Goal: Transaction & Acquisition: Purchase product/service

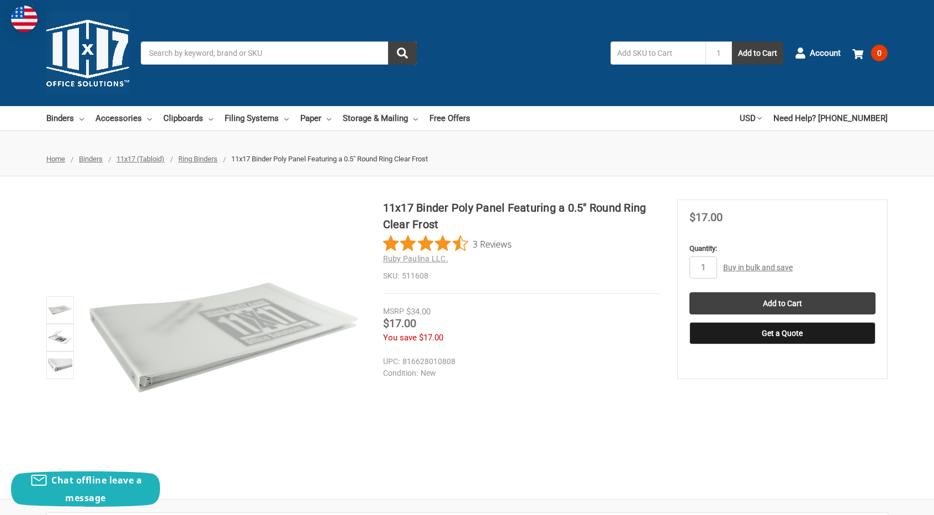
click at [259, 61] on input "Search" at bounding box center [279, 52] width 276 height 23
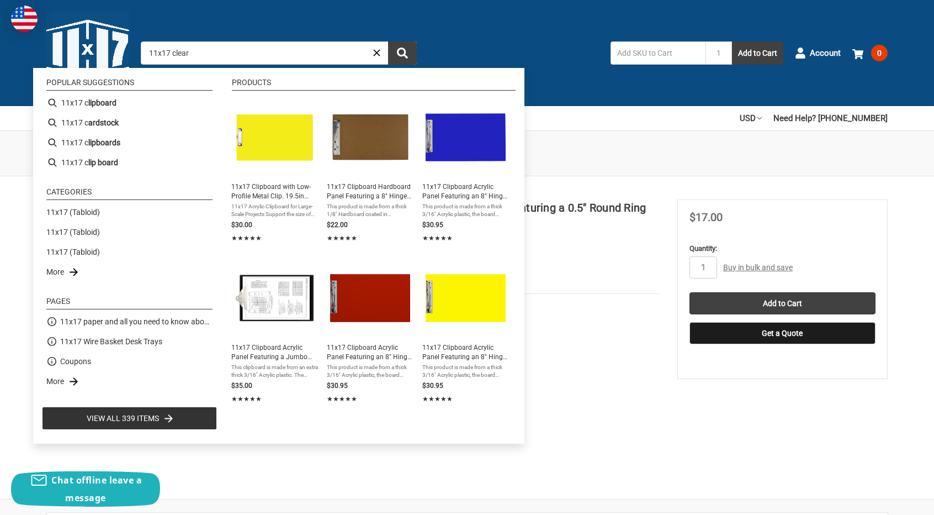
type input "11x17 clear"
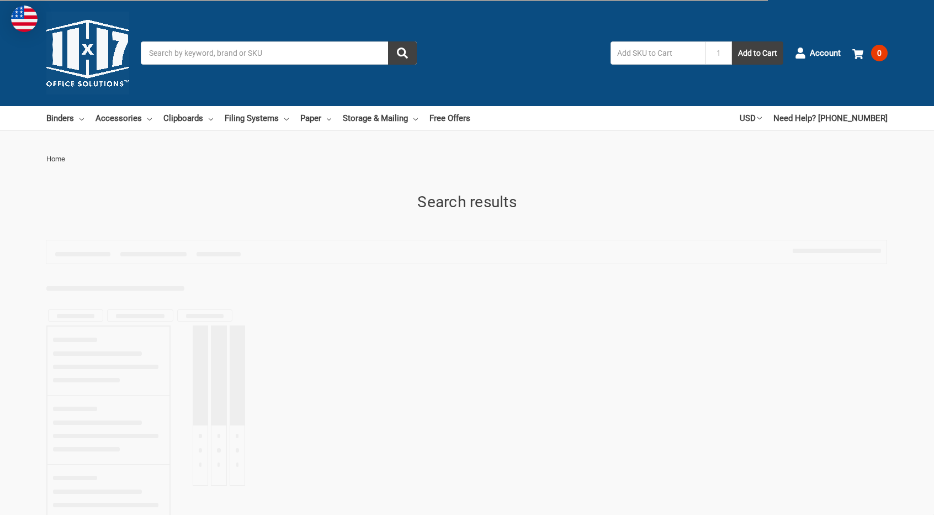
type input "11x17 clear"
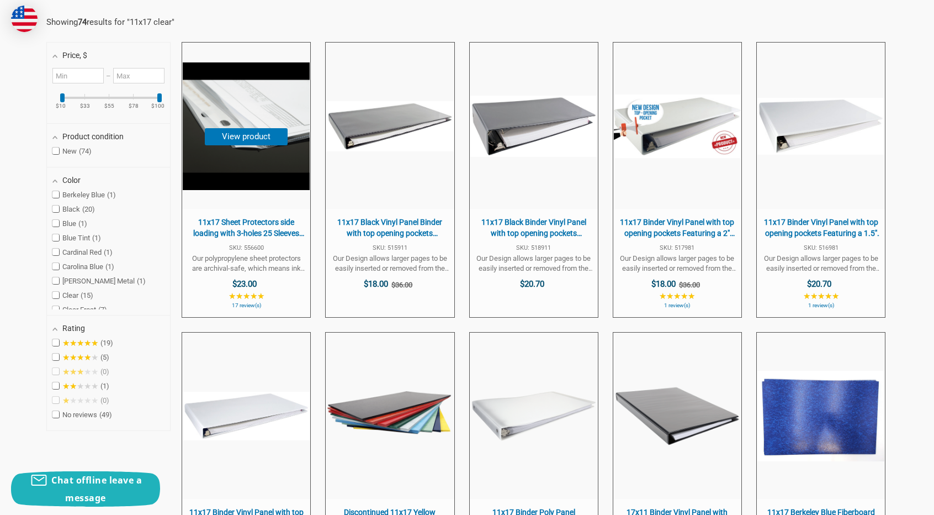
scroll to position [221, 0]
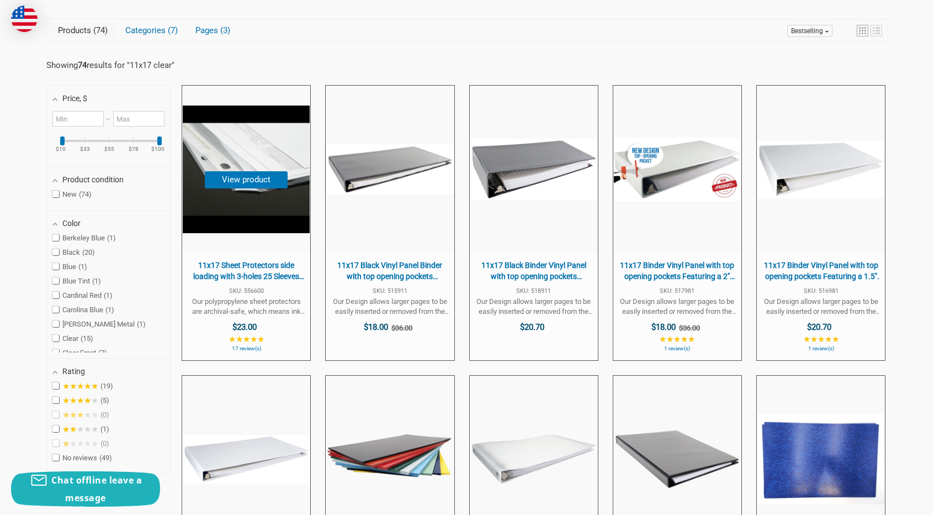
click at [293, 237] on span "11x17 Sheet Protectors side loading with 3-holes 25 Sleeves Durable Archival sa…" at bounding box center [246, 169] width 128 height 166
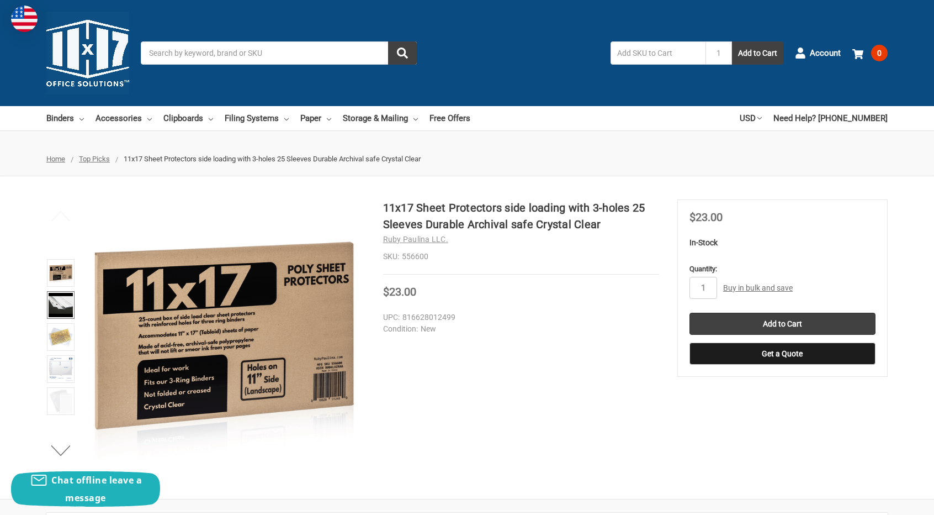
click at [64, 303] on img at bounding box center [61, 305] width 24 height 24
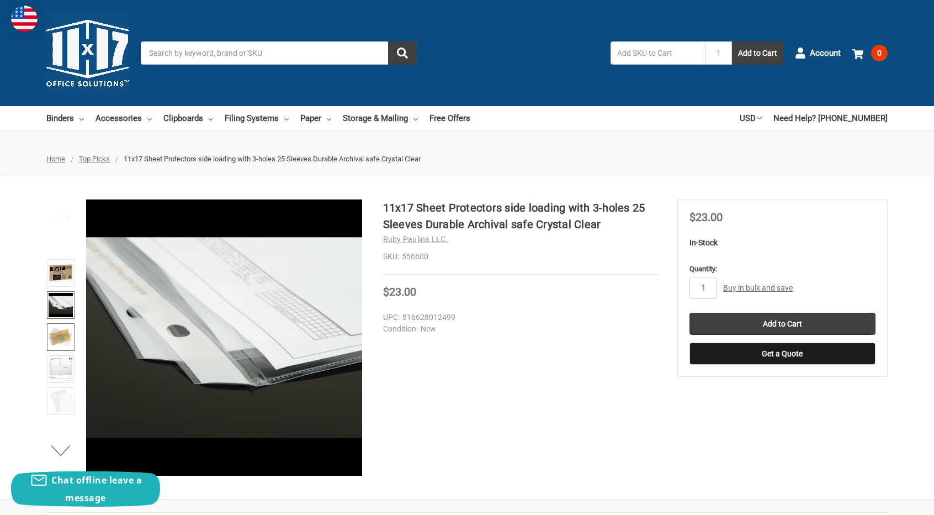
click at [64, 336] on img at bounding box center [61, 337] width 24 height 24
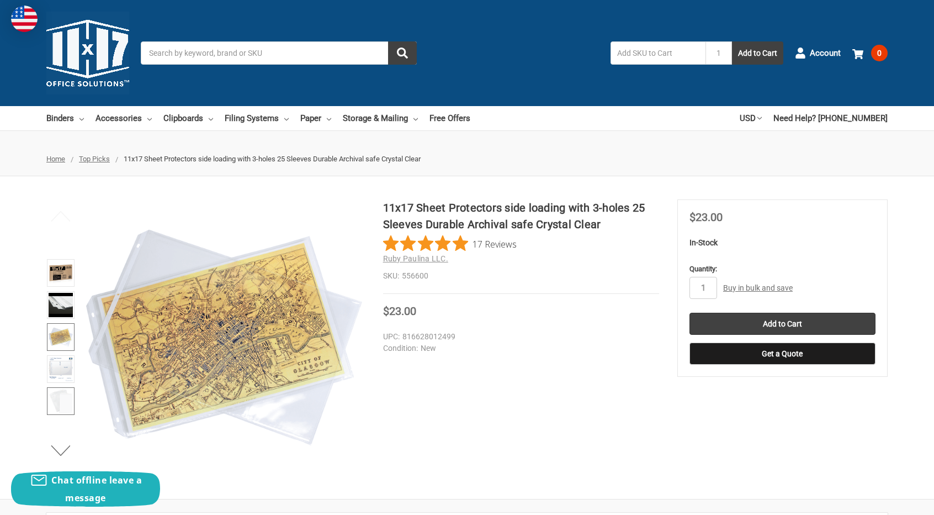
click at [59, 393] on img at bounding box center [61, 401] width 24 height 24
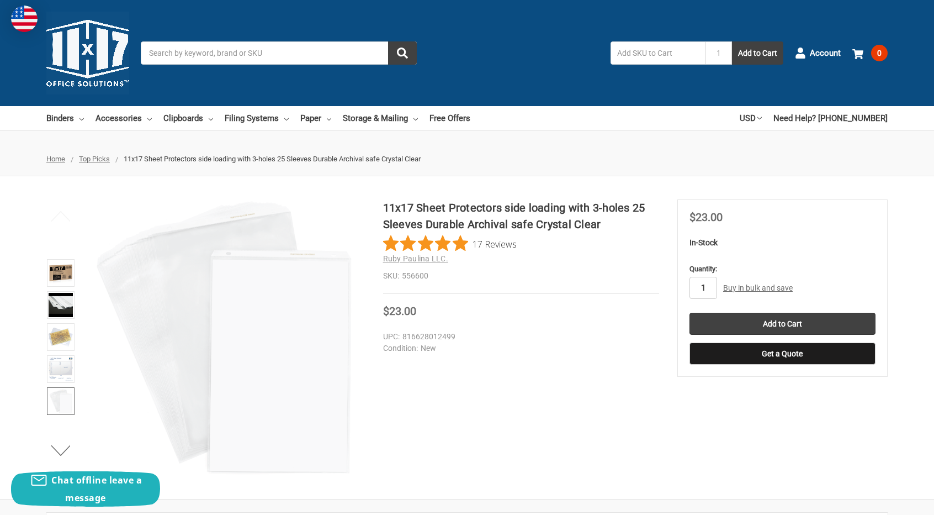
click at [712, 280] on input "1" at bounding box center [704, 288] width 28 height 22
type input "4"
click at [655, 311] on div "Price Now $23.00" at bounding box center [521, 312] width 276 height 14
click at [816, 323] on input "Add to Cart" at bounding box center [783, 324] width 186 height 22
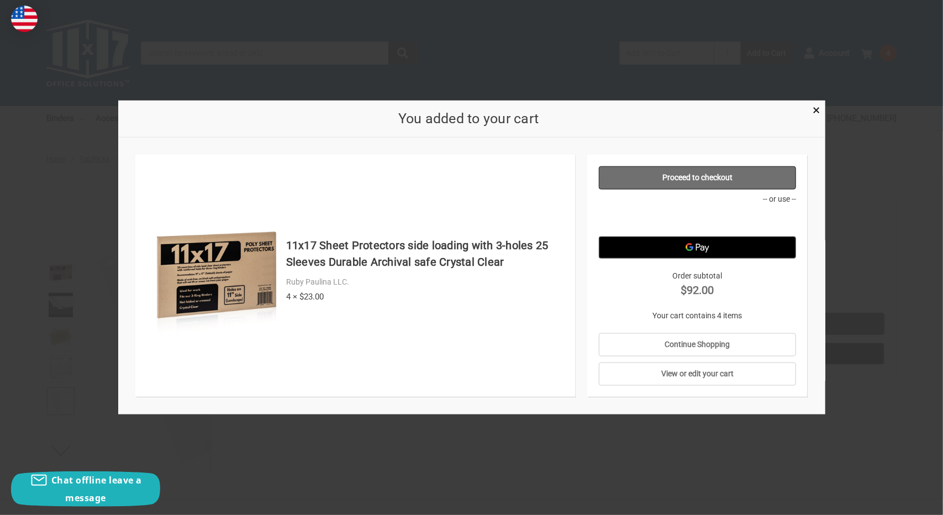
click at [704, 184] on link "Proceed to checkout" at bounding box center [697, 177] width 197 height 23
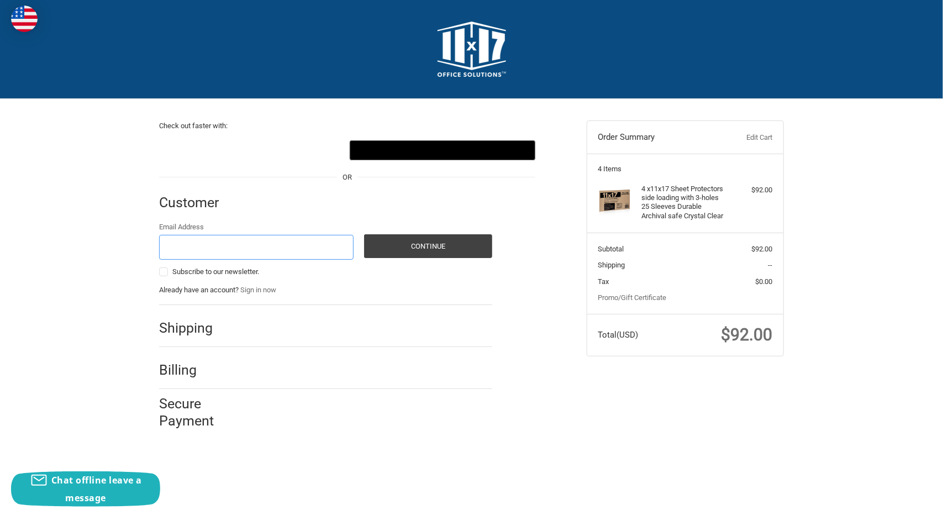
click at [259, 248] on input "Email Address" at bounding box center [256, 247] width 194 height 25
type input "[EMAIL_ADDRESS][DOMAIN_NAME]"
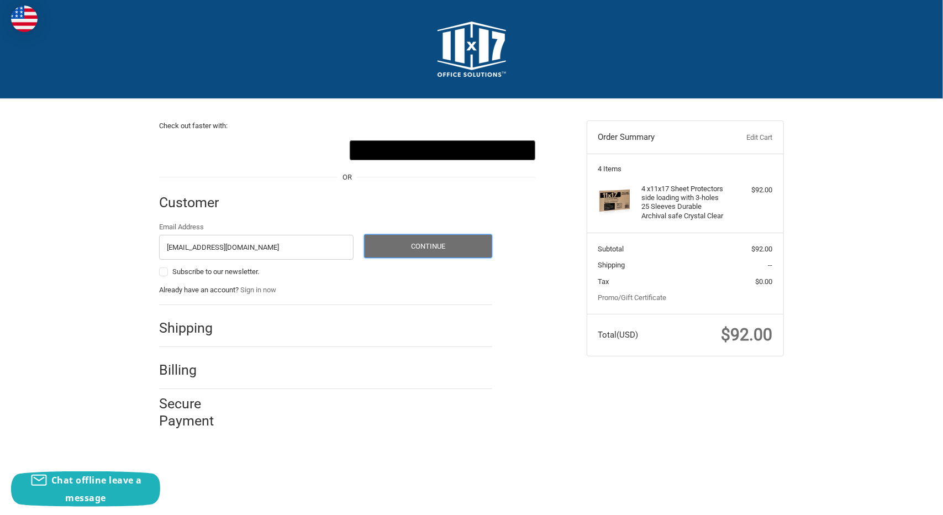
click at [423, 240] on button "Continue" at bounding box center [428, 246] width 128 height 24
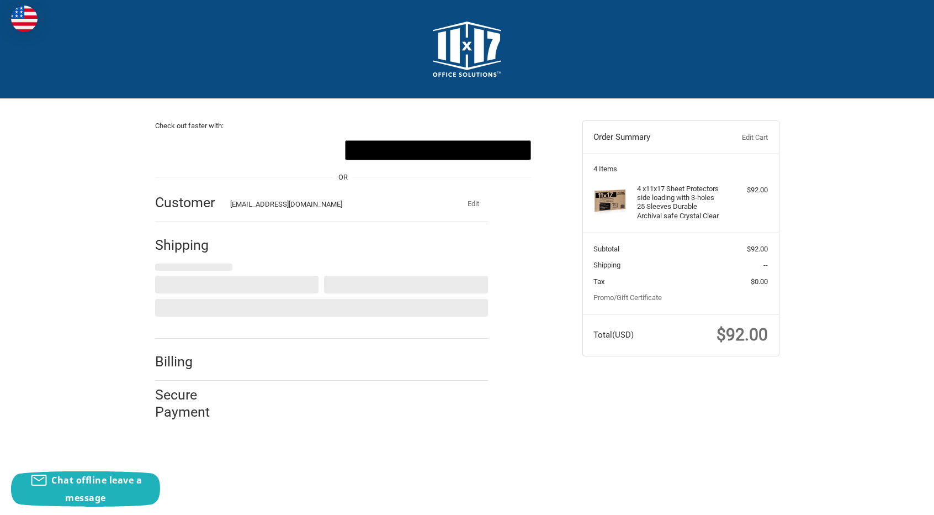
select select "US"
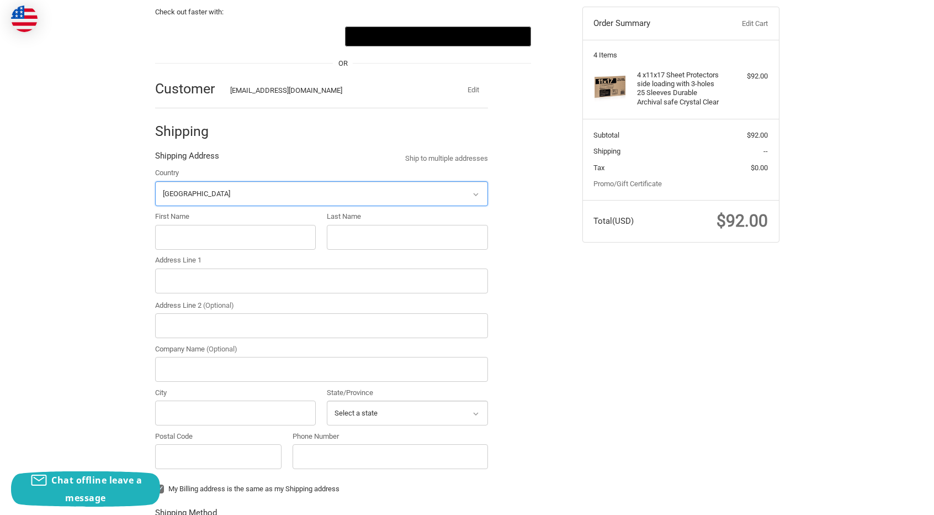
scroll to position [118, 0]
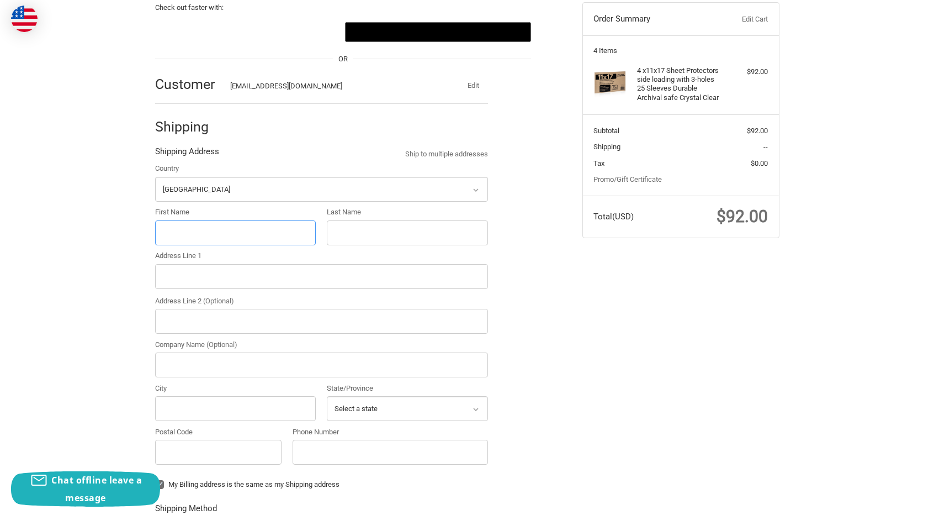
click at [237, 239] on input "First Name" at bounding box center [235, 232] width 161 height 25
type input "Tronstar"
type input "Engineering"
type input "7824 West Point Road"
type input "West Point"
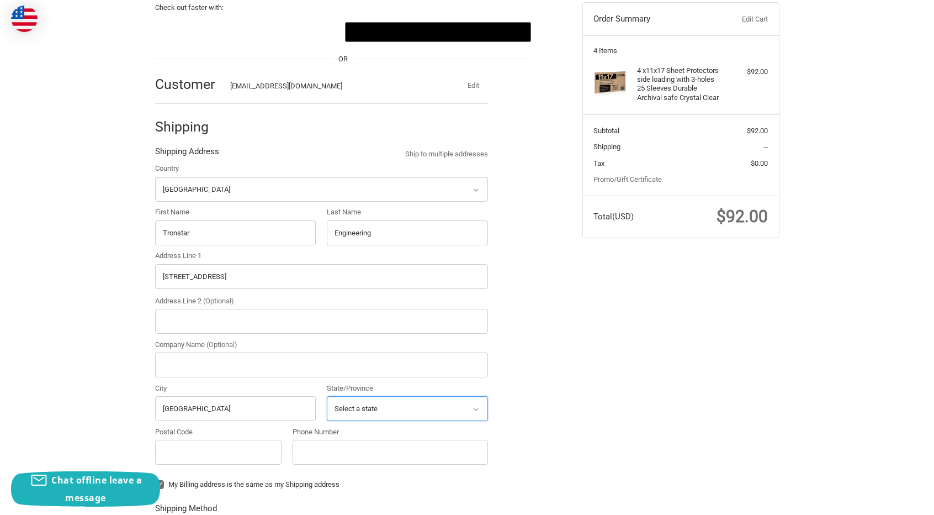
select select "GA"
type input "31833"
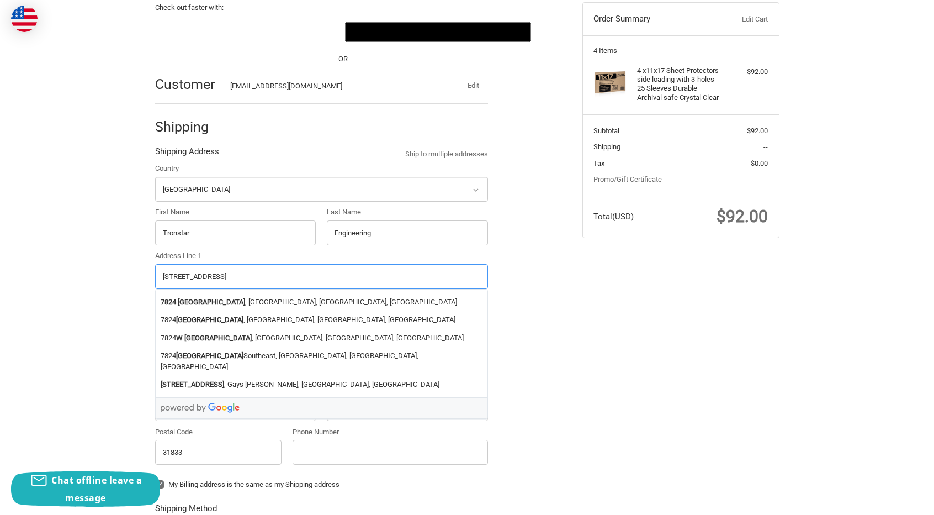
click at [255, 276] on input "7824 West Point Road" at bounding box center [321, 276] width 333 height 25
drag, startPoint x: 255, startPoint y: 276, endPoint x: 64, endPoint y: 268, distance: 191.8
click at [64, 268] on div "Check out faster with: @import url(//fonts.googleapis.com/css?family=Google+San…" at bounding box center [467, 383] width 934 height 805
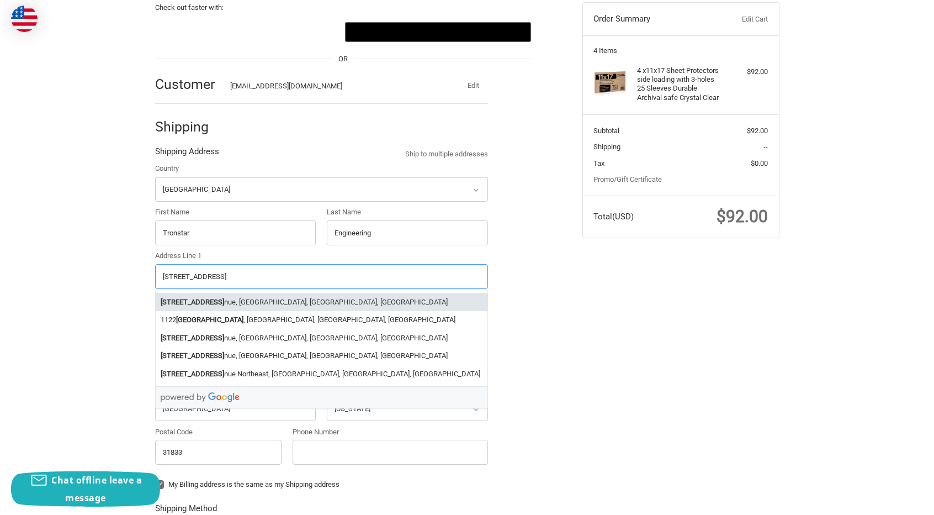
click at [254, 297] on li "1122 Industrial Ave nue, Holland, MI, USA" at bounding box center [322, 302] width 332 height 18
type input "1122 Industrial Avenue"
type input "Holland"
type input "49423"
select select "MI"
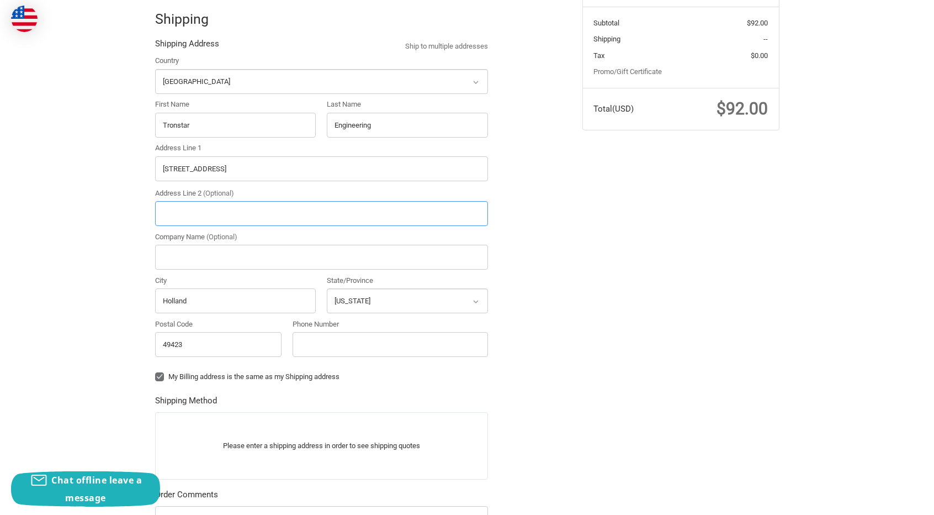
scroll to position [229, 0]
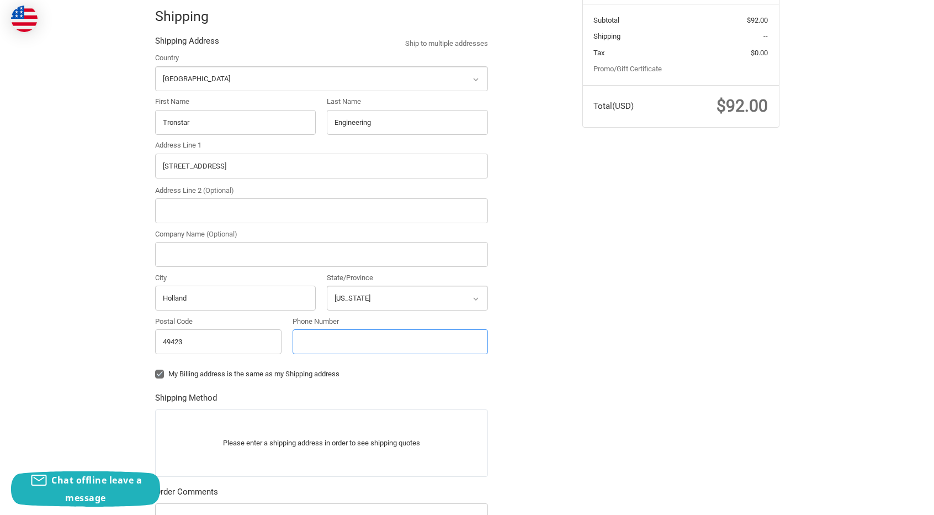
click at [372, 344] on input "Phone Number" at bounding box center [390, 341] width 195 height 25
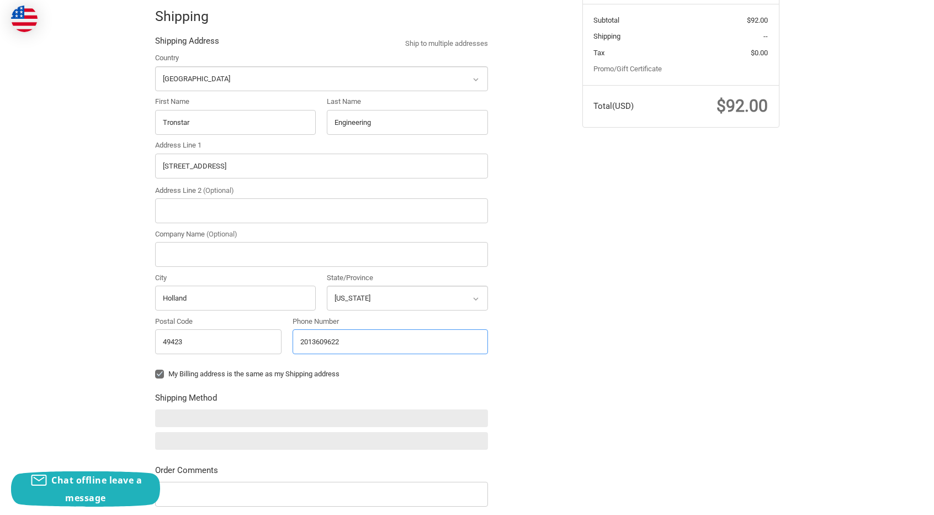
type input "2013609622"
click at [182, 372] on label "My Billing address is the same as my Shipping address" at bounding box center [321, 373] width 333 height 9
click at [156, 369] on input "My Billing address is the same as my Shipping address" at bounding box center [155, 368] width 1 height 1
checkbox input "false"
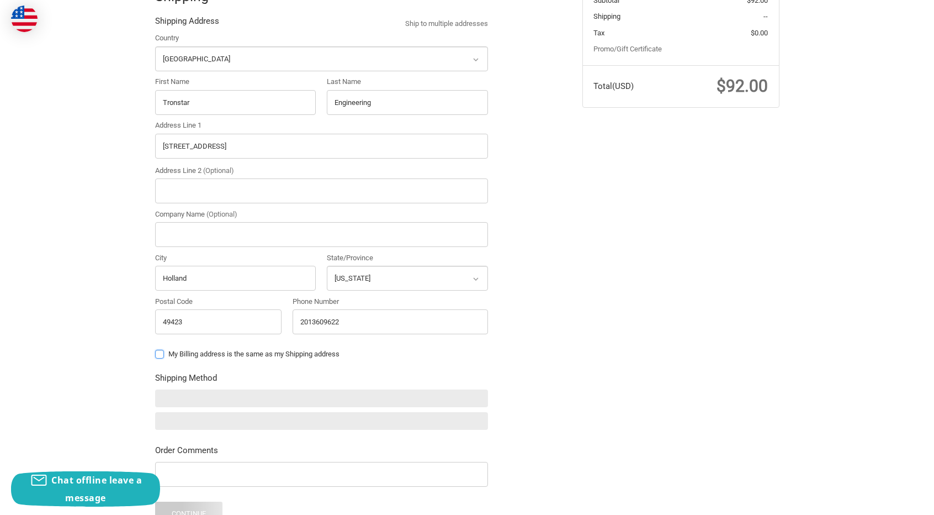
scroll to position [377, 0]
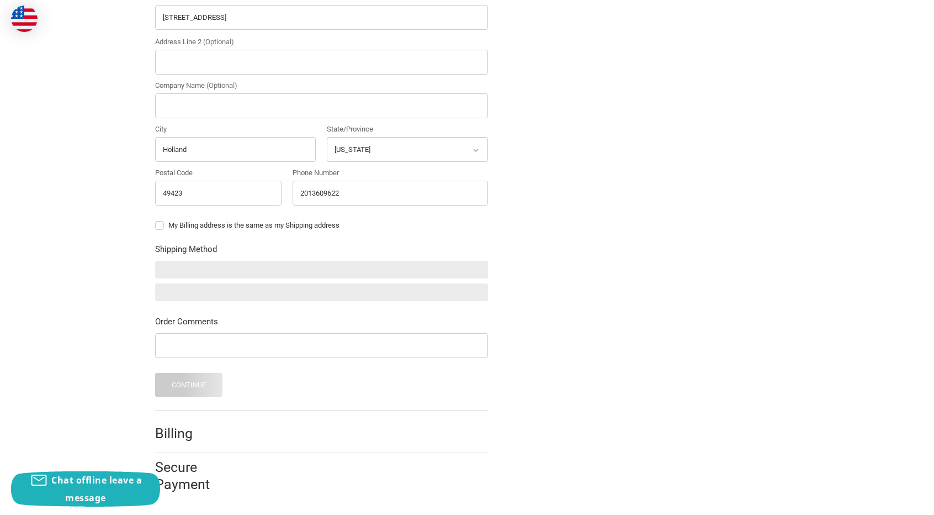
click at [123, 321] on div "Check out faster with: @import url(//fonts.googleapis.com/css?family=Google+San…" at bounding box center [467, 113] width 934 height 783
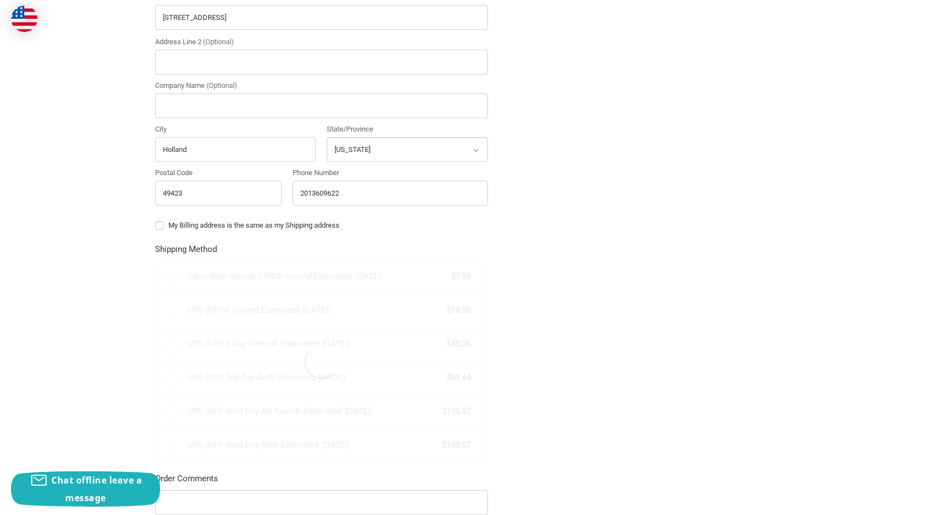
radio input "true"
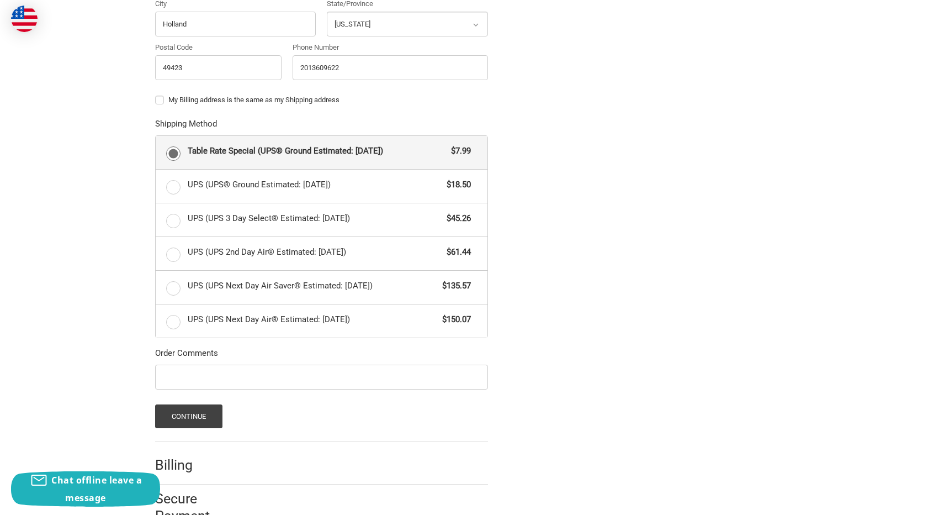
scroll to position [532, 0]
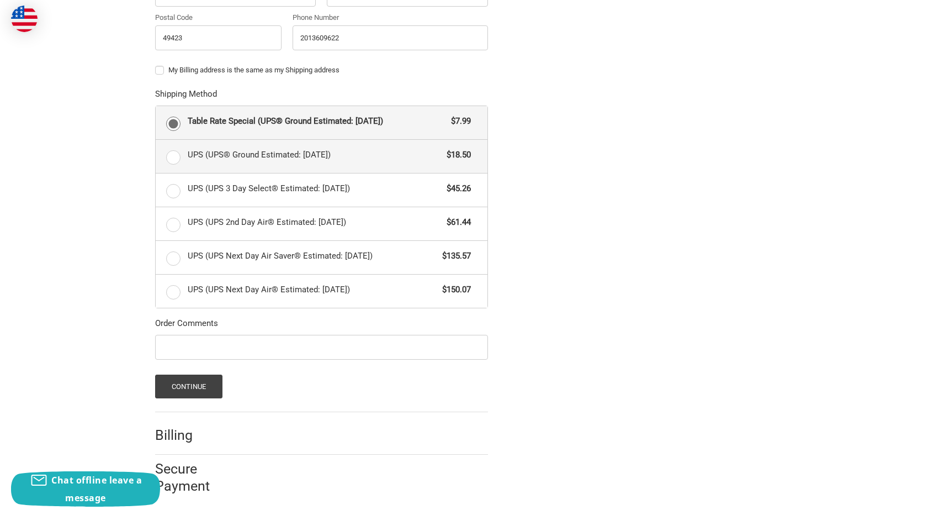
click at [215, 164] on label "UPS (UPS® Ground Estimated: Wed, Sep 24) $18.50" at bounding box center [322, 156] width 332 height 33
click at [156, 140] on input "UPS (UPS® Ground Estimated: Wed, Sep 24) $18.50" at bounding box center [156, 140] width 1 height 1
radio input "true"
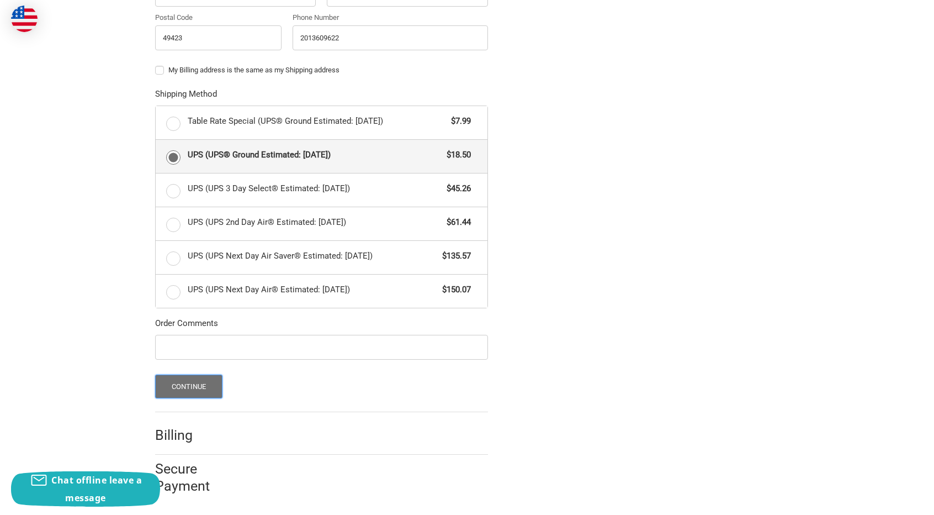
click at [198, 383] on button "Continue" at bounding box center [189, 386] width 68 height 24
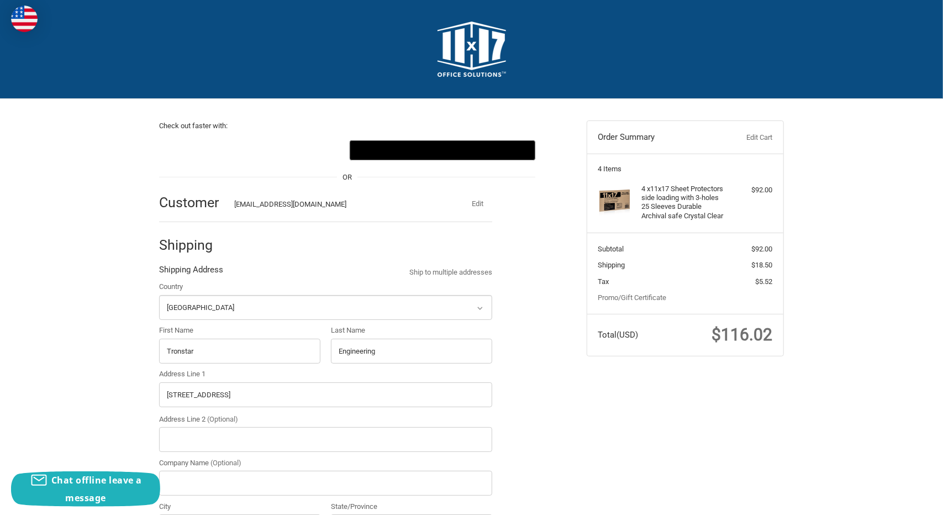
select select "US"
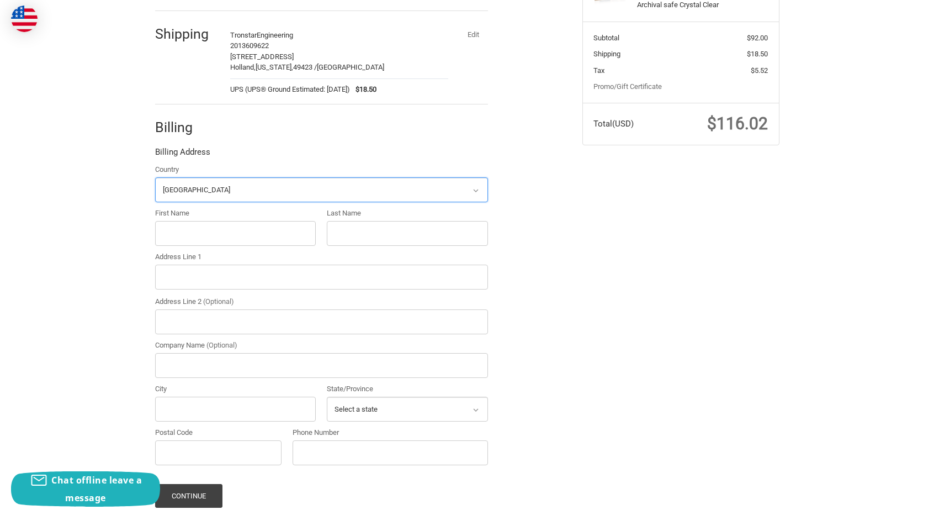
scroll to position [212, 0]
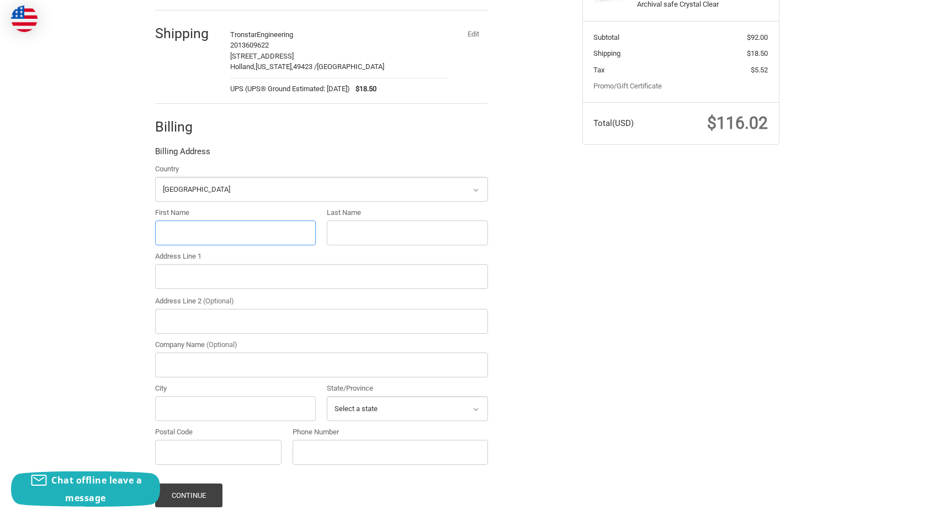
click at [239, 235] on input "First Name" at bounding box center [235, 232] width 161 height 25
type input "Tronstar"
type input "Engineering"
type input "7824 West Point Road"
type input "West Point"
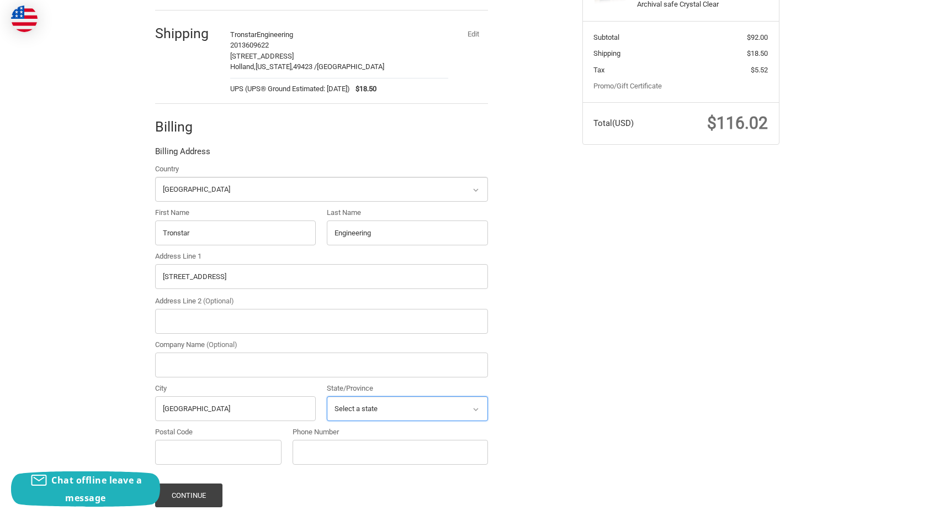
select select "GA"
type input "31833"
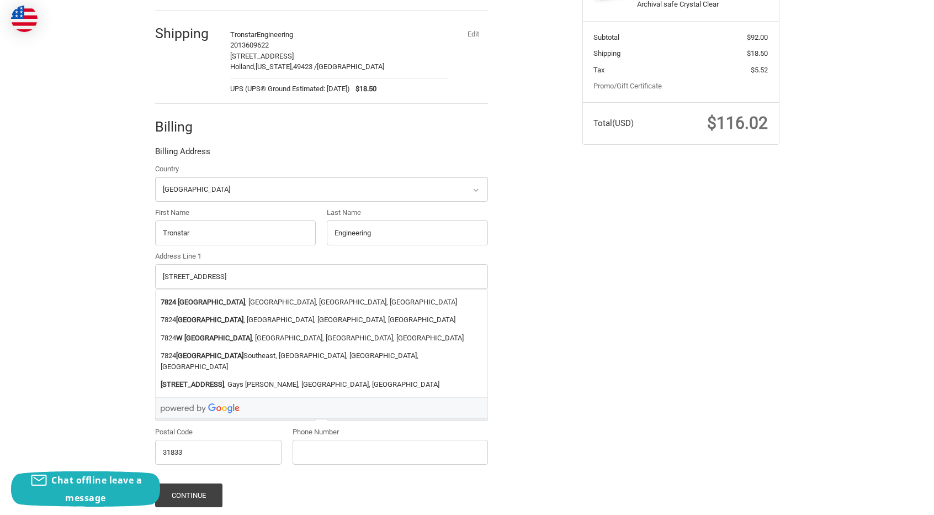
click at [573, 260] on div "Check out faster with: @import url(//fonts.googleapis.com/css?family=Google+San…" at bounding box center [360, 224] width 427 height 675
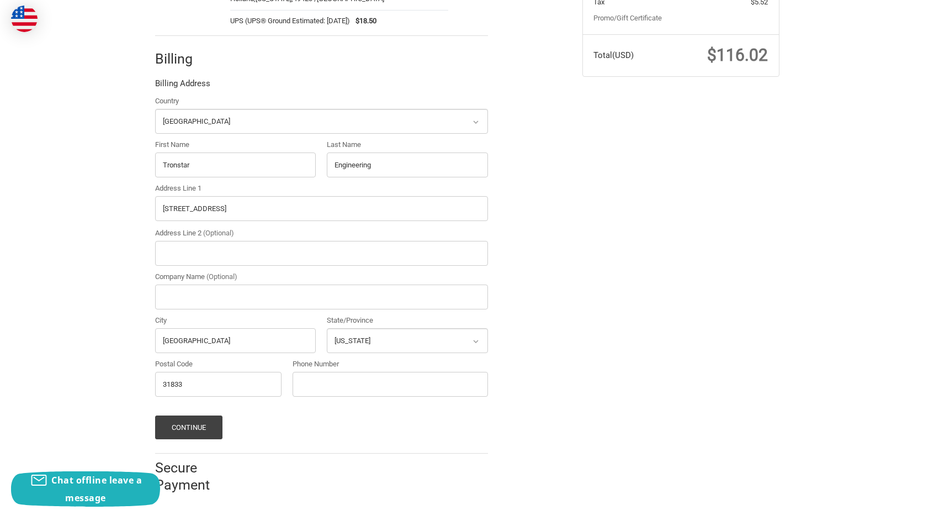
scroll to position [280, 0]
click at [405, 377] on input "Phone Number" at bounding box center [390, 383] width 195 height 25
type input "2013609622"
type input "1"
drag, startPoint x: 191, startPoint y: 257, endPoint x: 103, endPoint y: 250, distance: 88.6
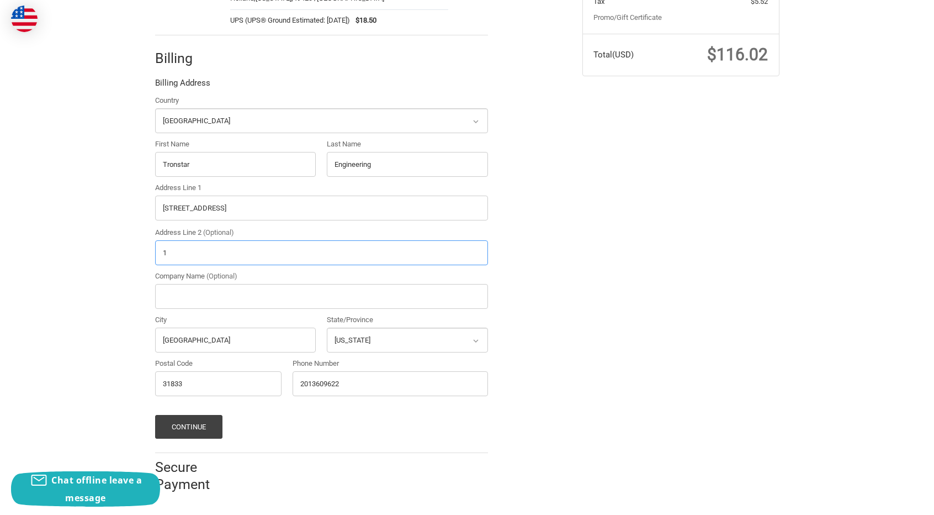
click at [103, 250] on div "Check out faster with: @import url(//fonts.googleapis.com/css?family=Google+San…" at bounding box center [467, 162] width 934 height 686
click at [42, 268] on div "Check out faster with: @import url(//fonts.googleapis.com/css?family=Google+San…" at bounding box center [467, 162] width 934 height 686
click at [197, 417] on button "Continue" at bounding box center [189, 427] width 68 height 24
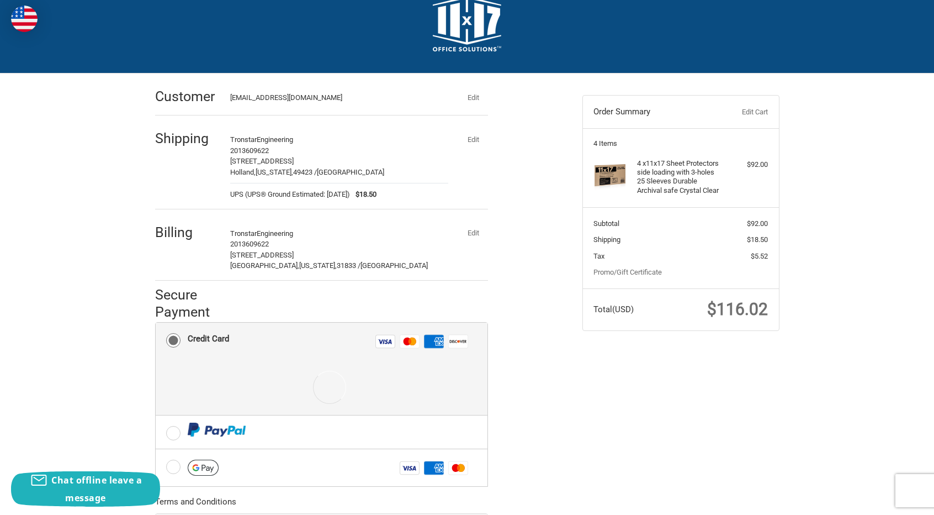
scroll to position [149, 0]
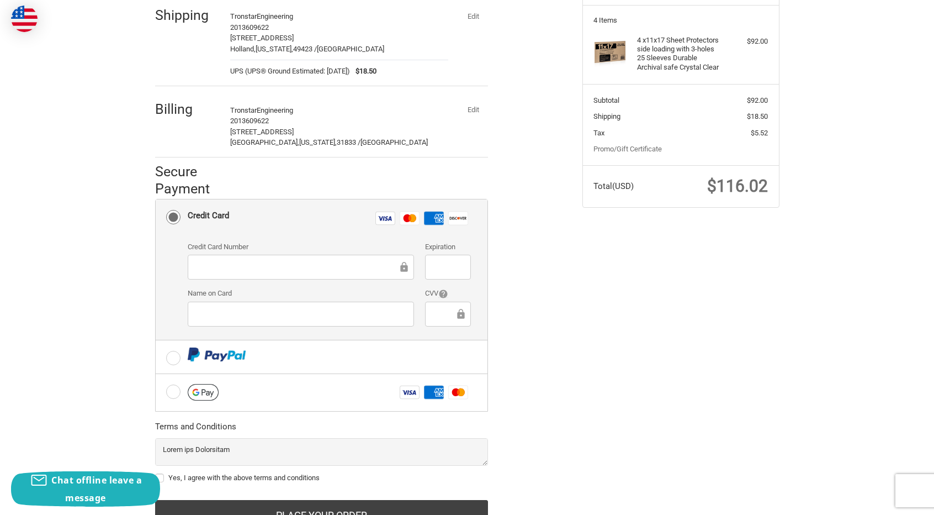
click at [305, 258] on div at bounding box center [301, 267] width 226 height 25
click at [506, 277] on ol "Customer junsujg@gmail.com Edit Shipping Tronstar Engineering 2013609622 1122 I…" at bounding box center [343, 239] width 376 height 579
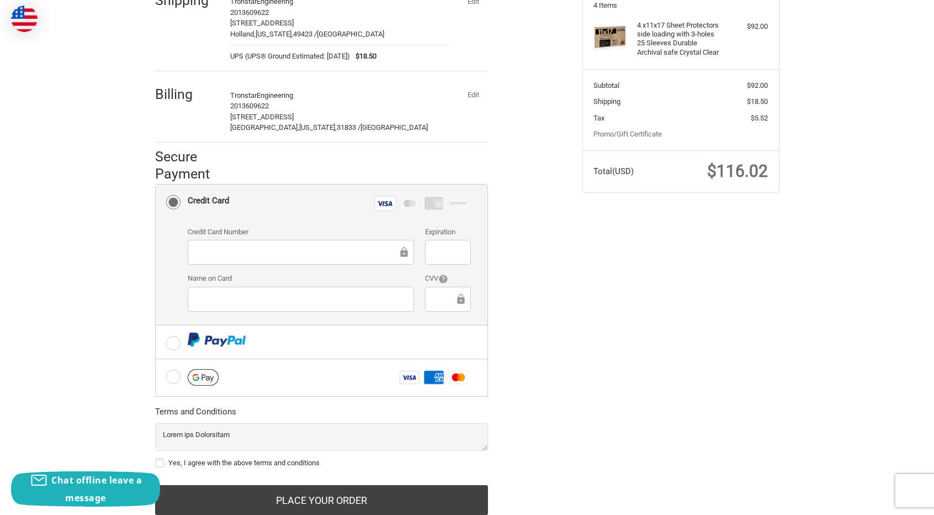
scroll to position [197, 0]
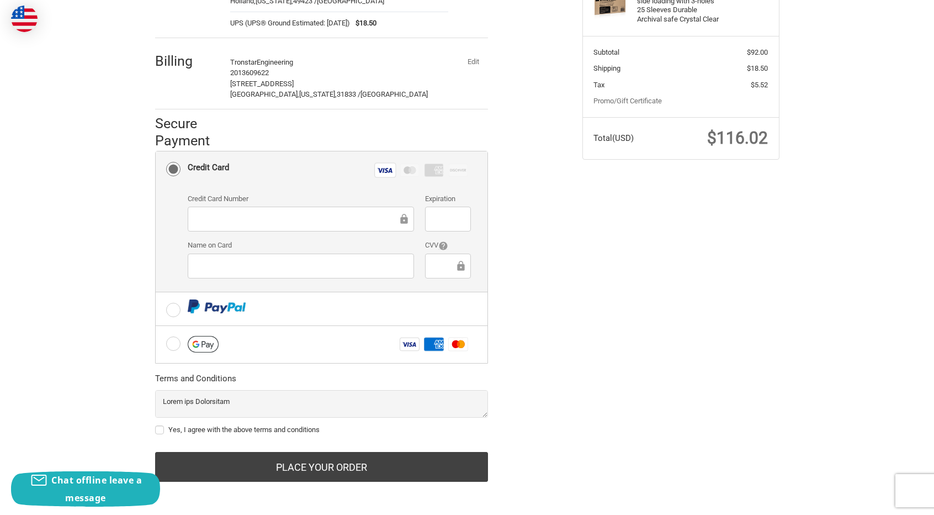
click at [249, 430] on label "Yes, I agree with the above terms and conditions" at bounding box center [321, 429] width 333 height 9
click at [156, 425] on input "Yes, I agree with the above terms and conditions" at bounding box center [155, 424] width 1 height 1
checkbox input "true"
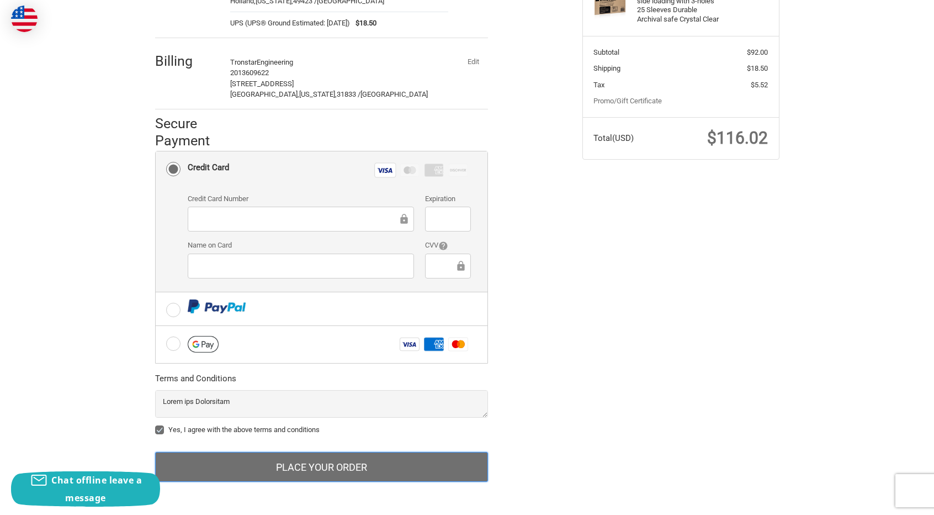
click at [289, 457] on button "Place Your Order" at bounding box center [321, 467] width 333 height 30
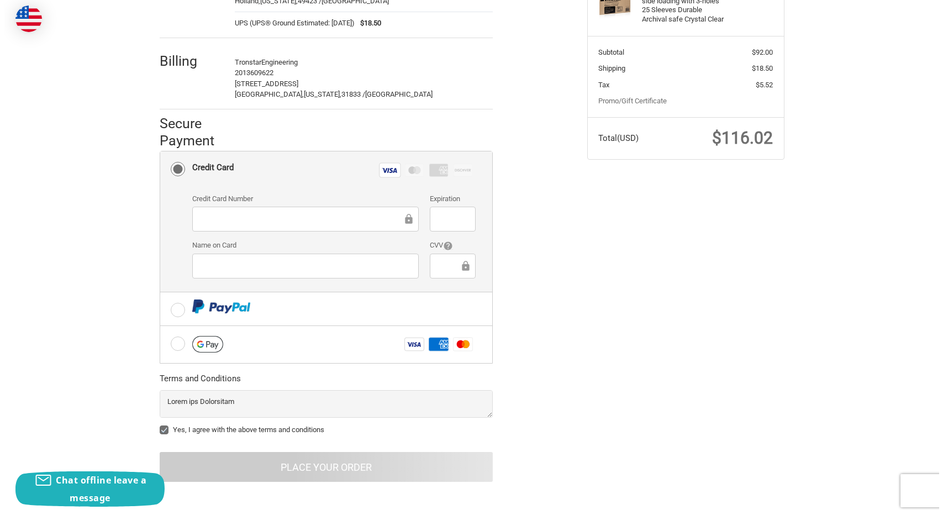
scroll to position [0, 0]
